Goal: Register for event/course

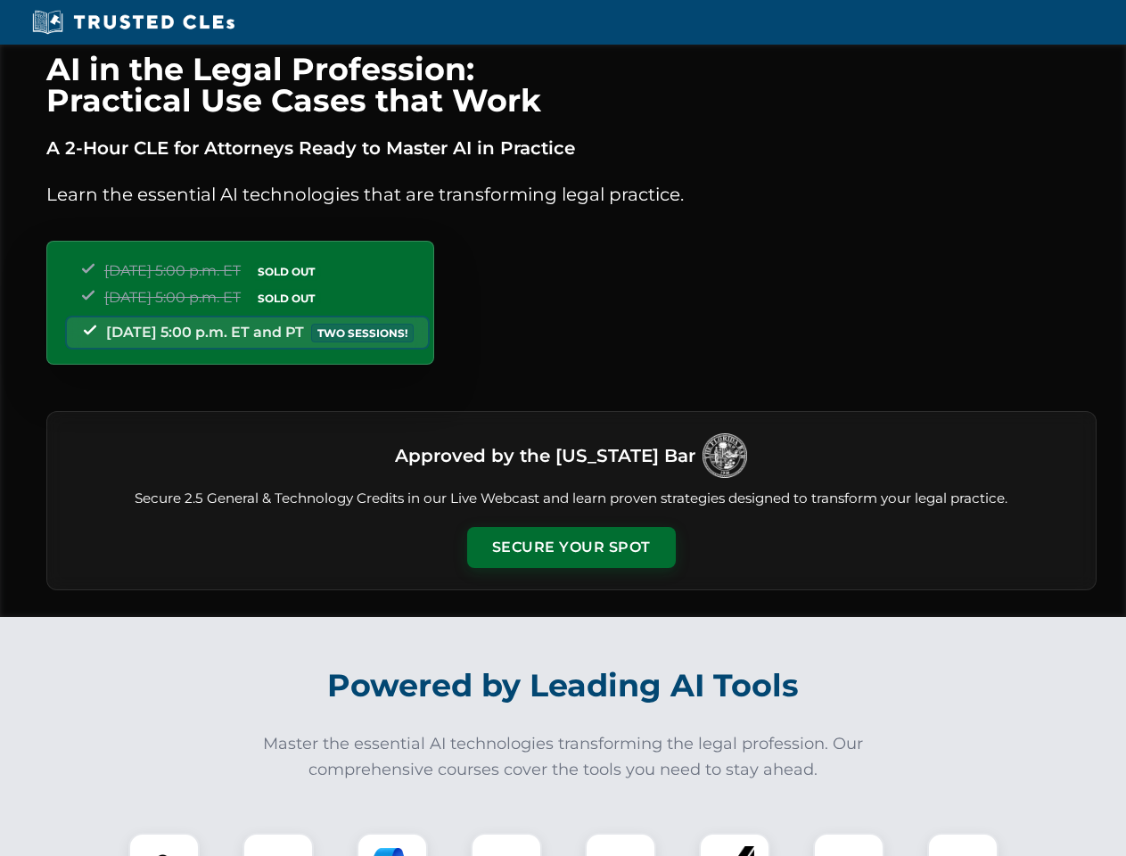
click at [571, 548] on button "Secure Your Spot" at bounding box center [571, 547] width 209 height 41
click at [164, 845] on img at bounding box center [164, 869] width 52 height 52
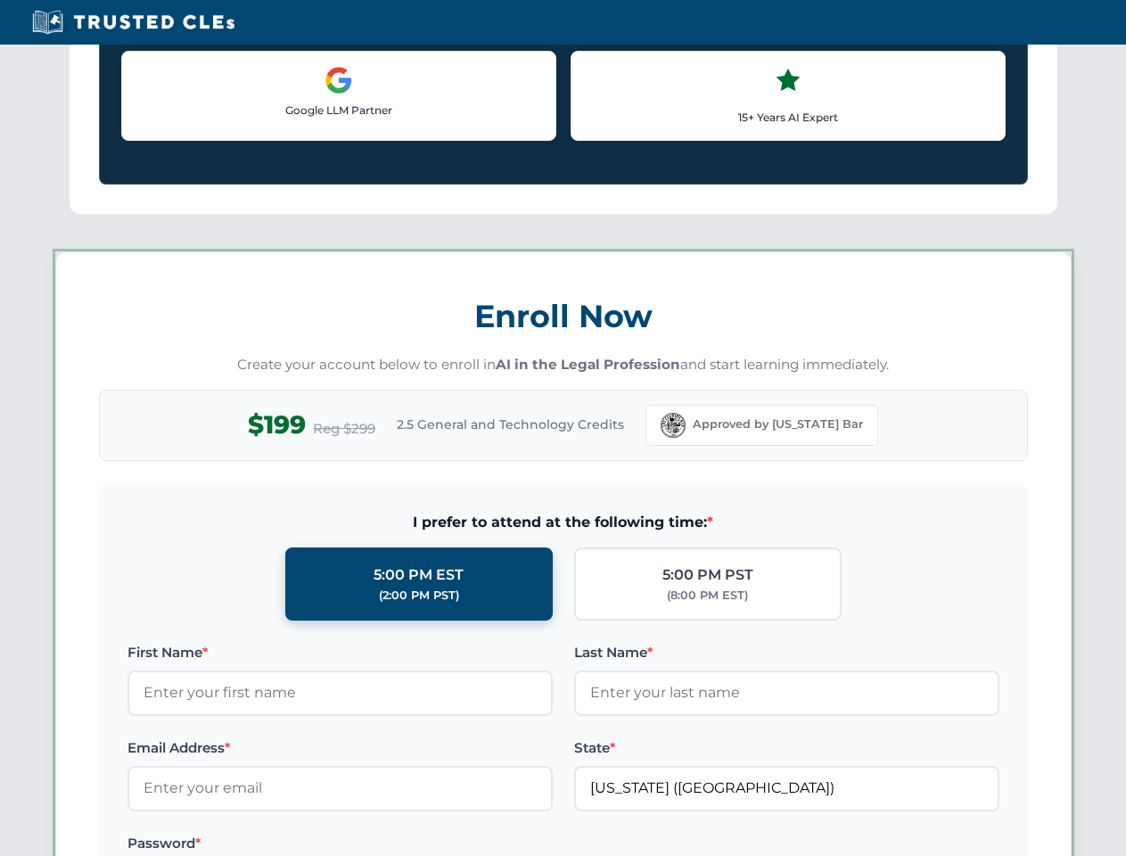
click at [392, 845] on label "Password *" at bounding box center [340, 843] width 425 height 21
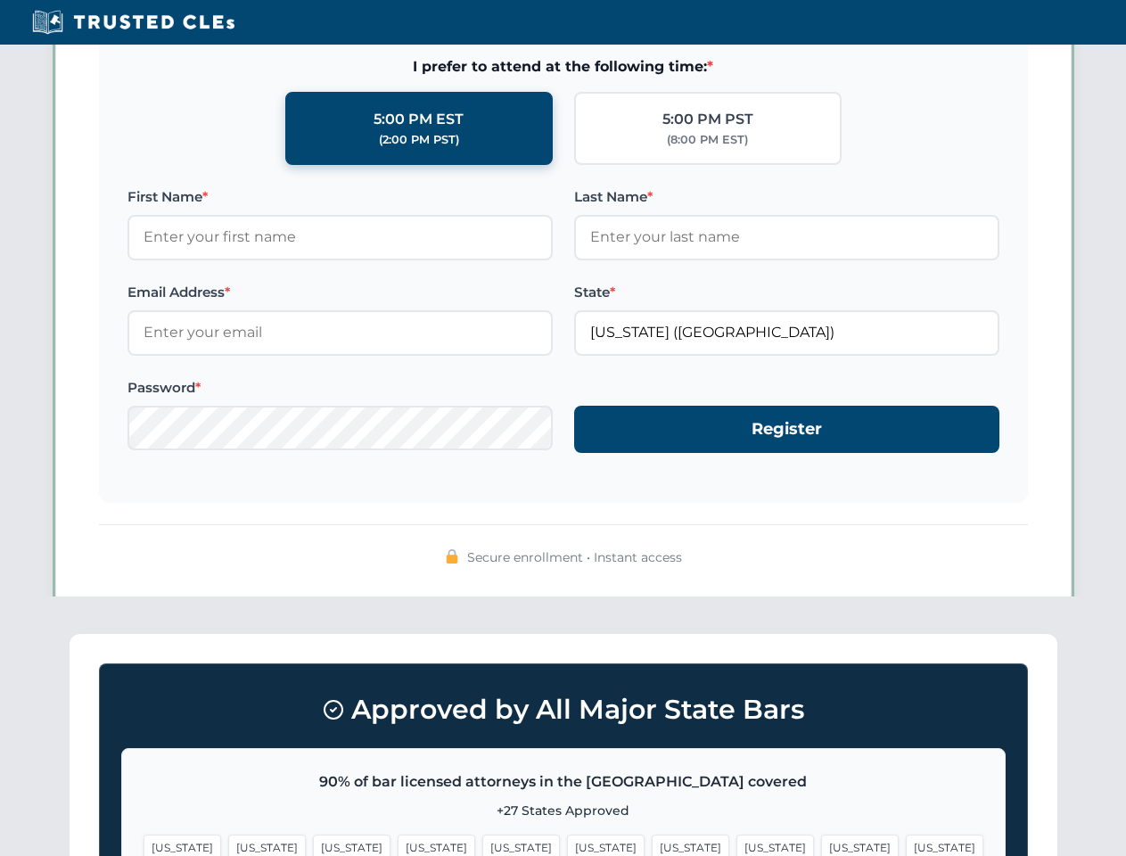
click at [821, 845] on span "[US_STATE]" at bounding box center [860, 848] width 78 height 26
